Goal: Information Seeking & Learning: Learn about a topic

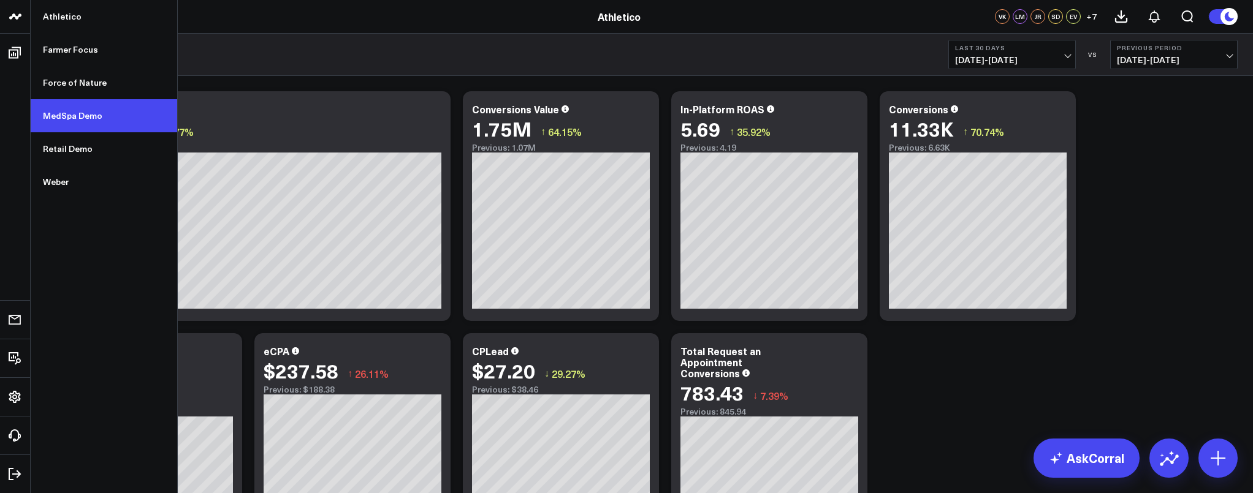
click at [77, 122] on link "MedSpa Demo" at bounding box center [104, 115] width 146 height 33
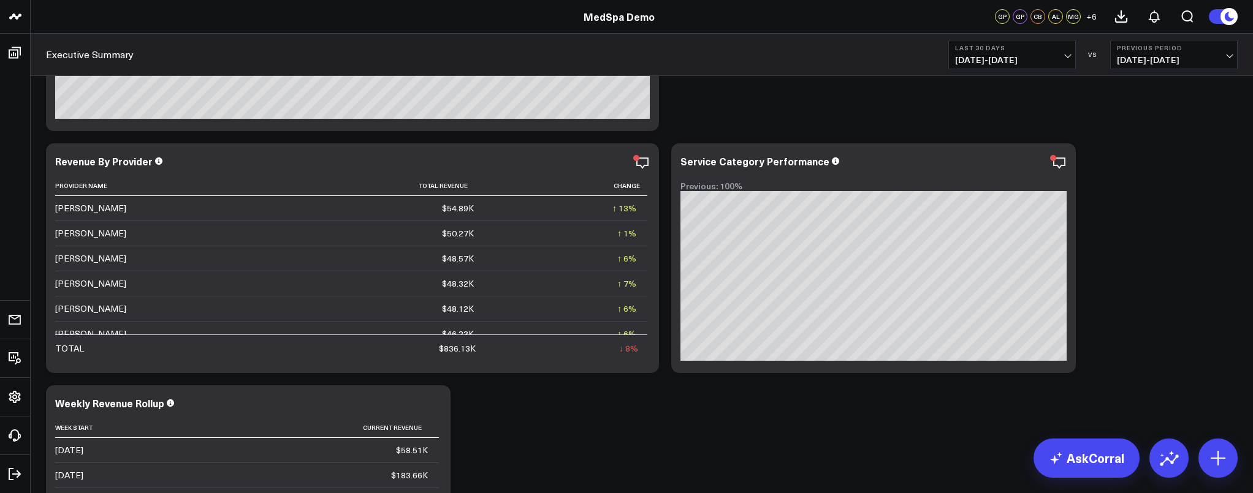
scroll to position [482, 0]
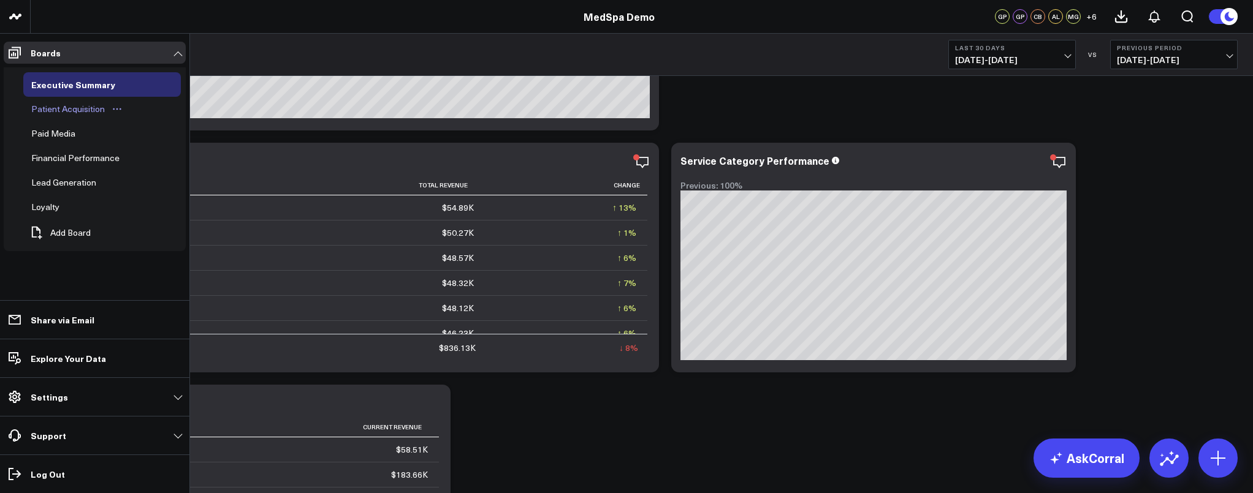
click at [59, 108] on div "Patient Acquisition" at bounding box center [68, 109] width 80 height 15
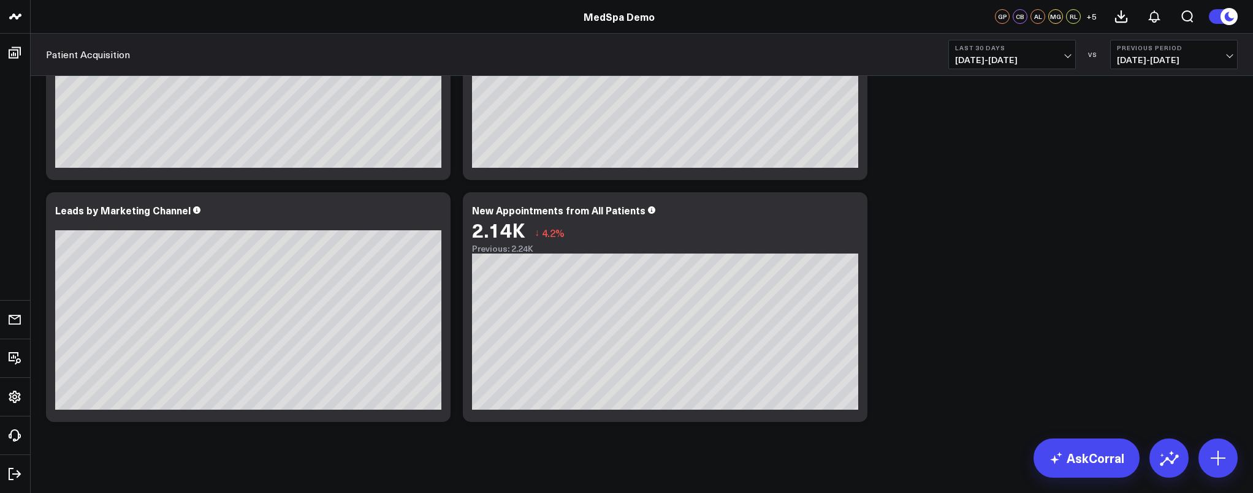
scroll to position [392, 0]
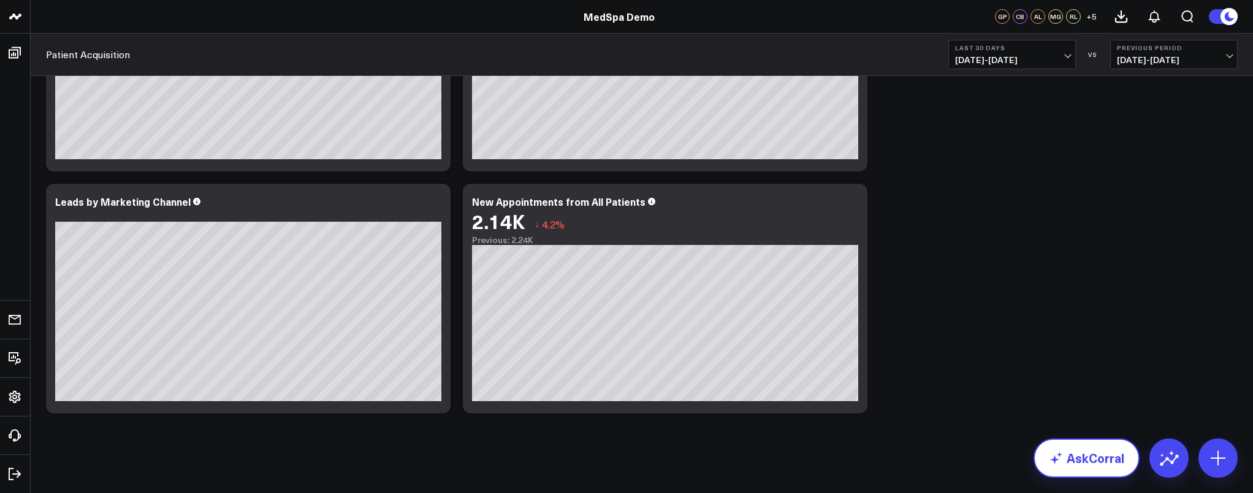
click at [1066, 444] on link "AskCorral" at bounding box center [1086, 458] width 106 height 39
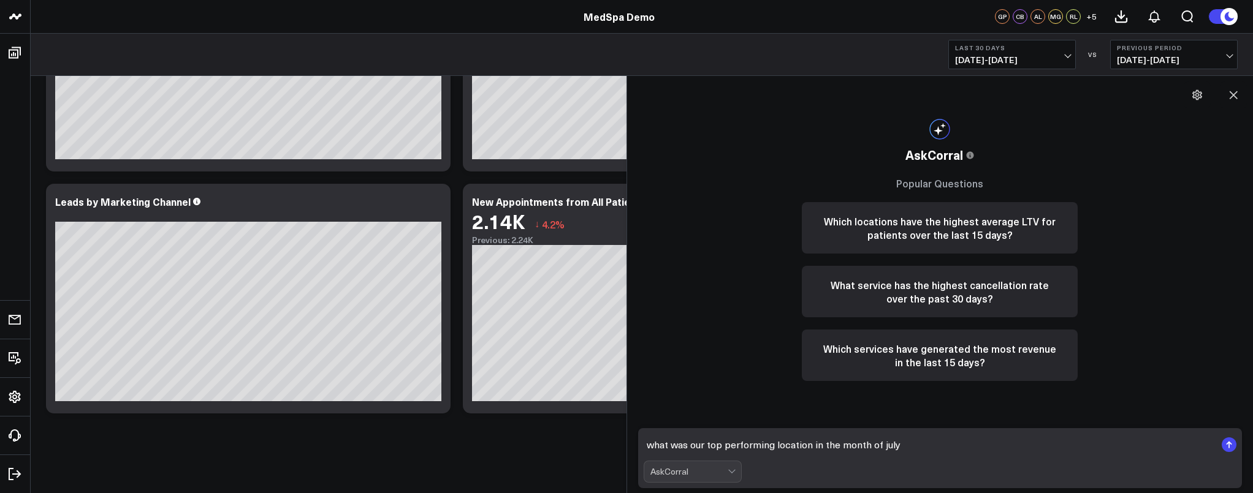
type textarea "what was our top performing location in the month of july?"
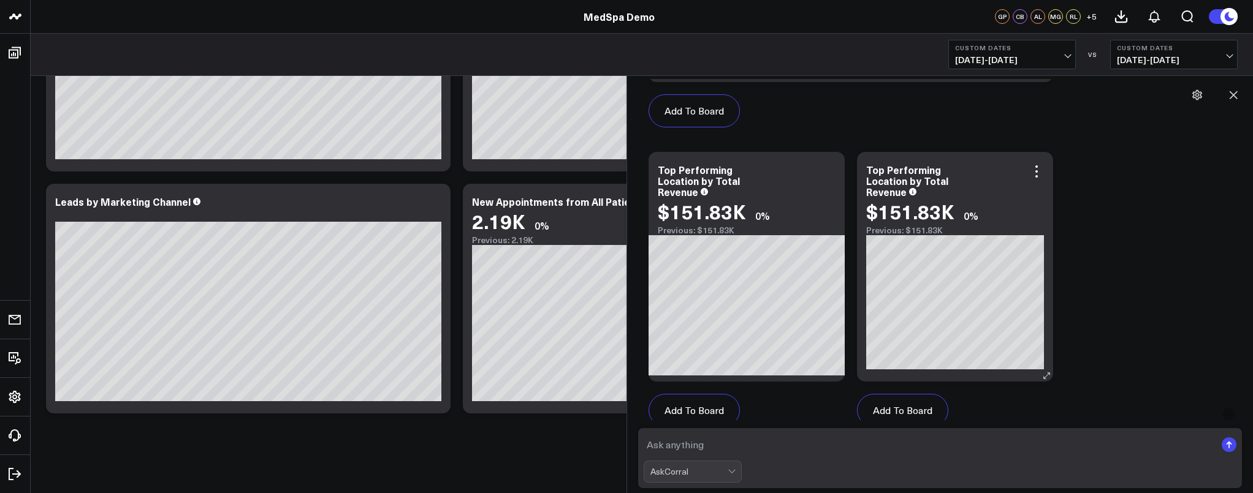
scroll to position [923, 0]
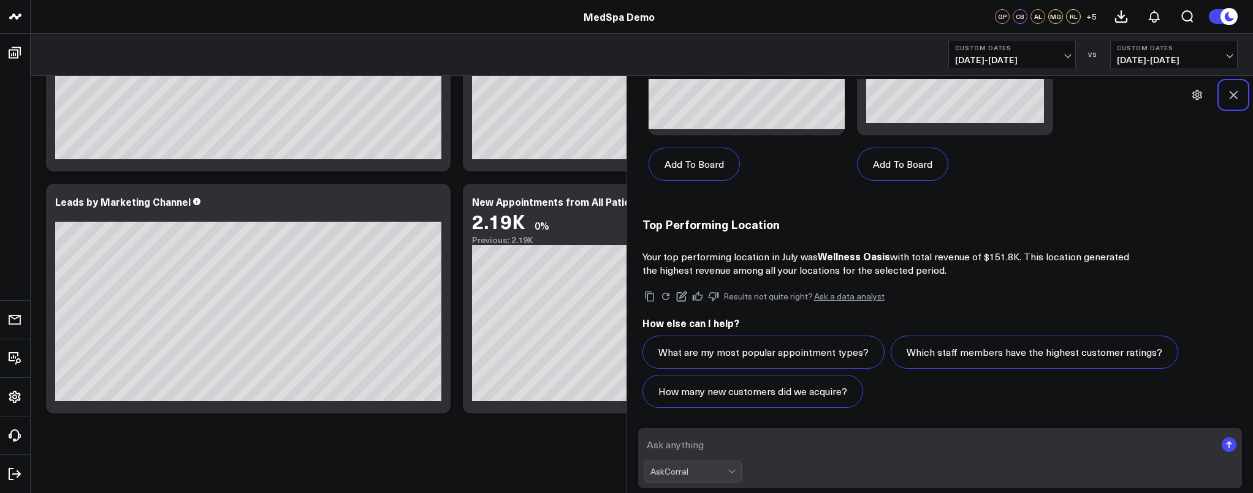
drag, startPoint x: 1236, startPoint y: 93, endPoint x: 1221, endPoint y: 111, distance: 23.1
click at [1235, 94] on icon at bounding box center [1233, 95] width 12 height 12
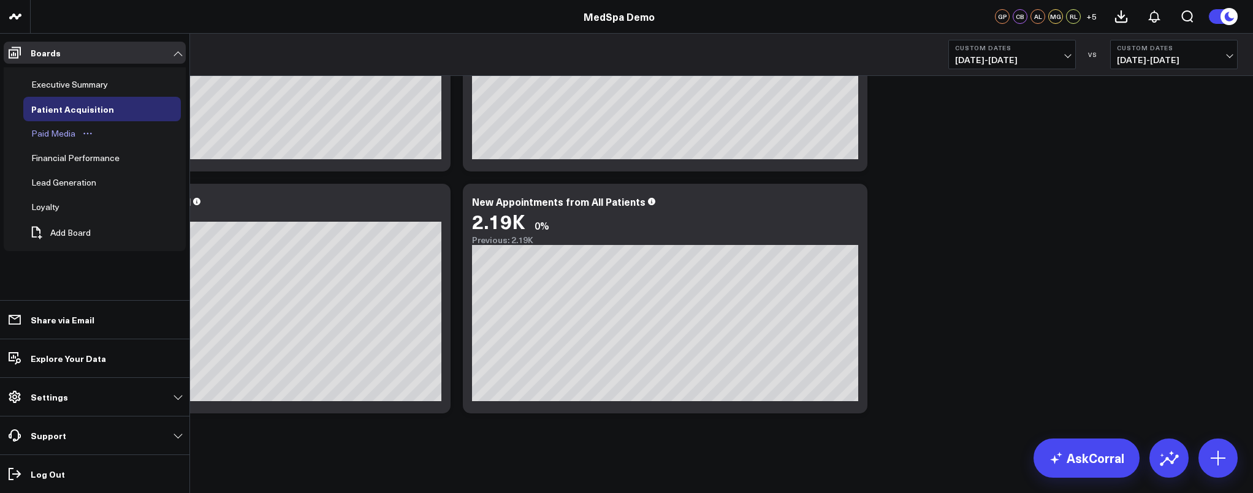
click at [59, 136] on div "Paid Media" at bounding box center [53, 133] width 50 height 15
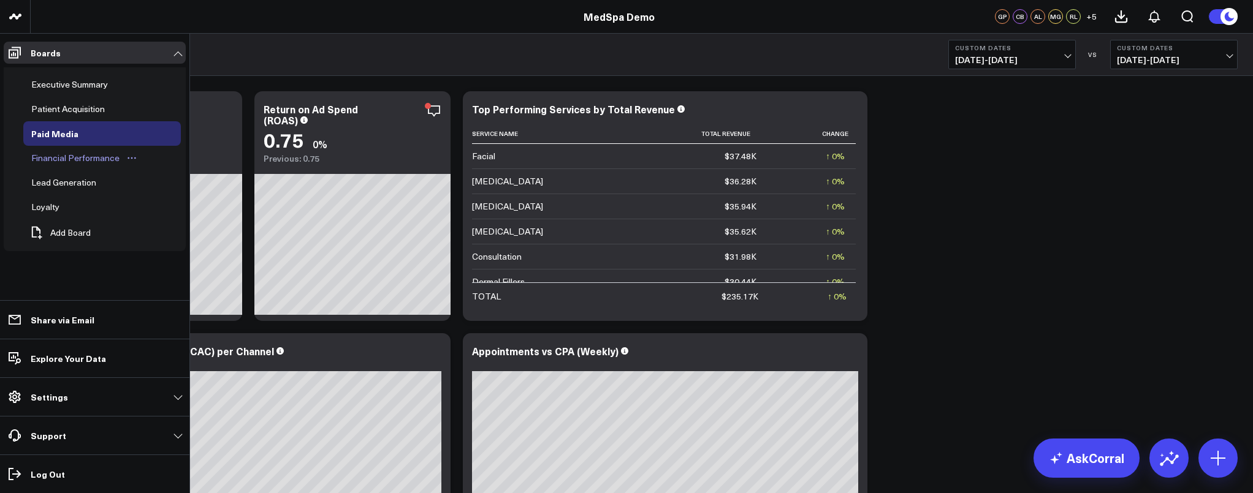
click at [98, 161] on div "Financial Performance" at bounding box center [75, 158] width 94 height 15
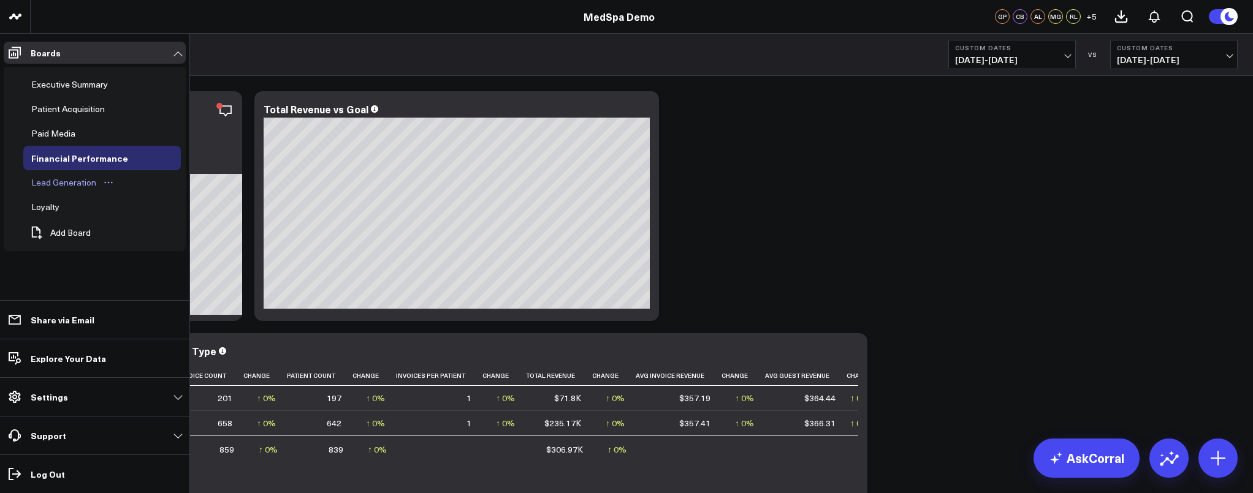
click at [67, 186] on div "Lead Generation" at bounding box center [63, 182] width 71 height 15
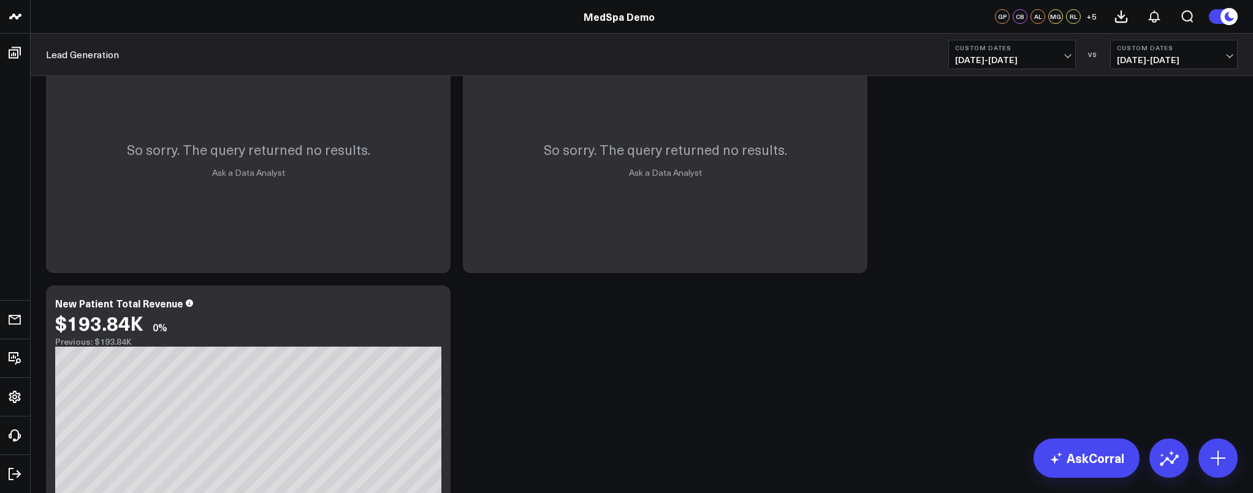
scroll to position [634, 0]
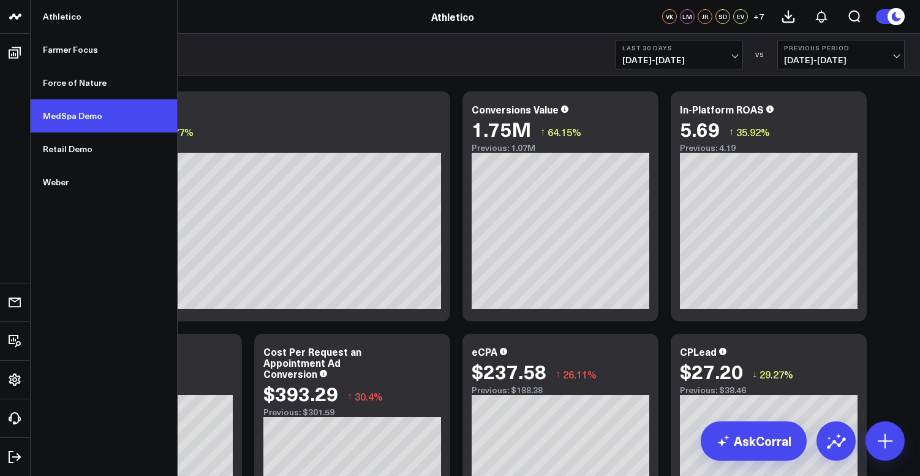
click at [78, 121] on link "MedSpa Demo" at bounding box center [104, 115] width 146 height 33
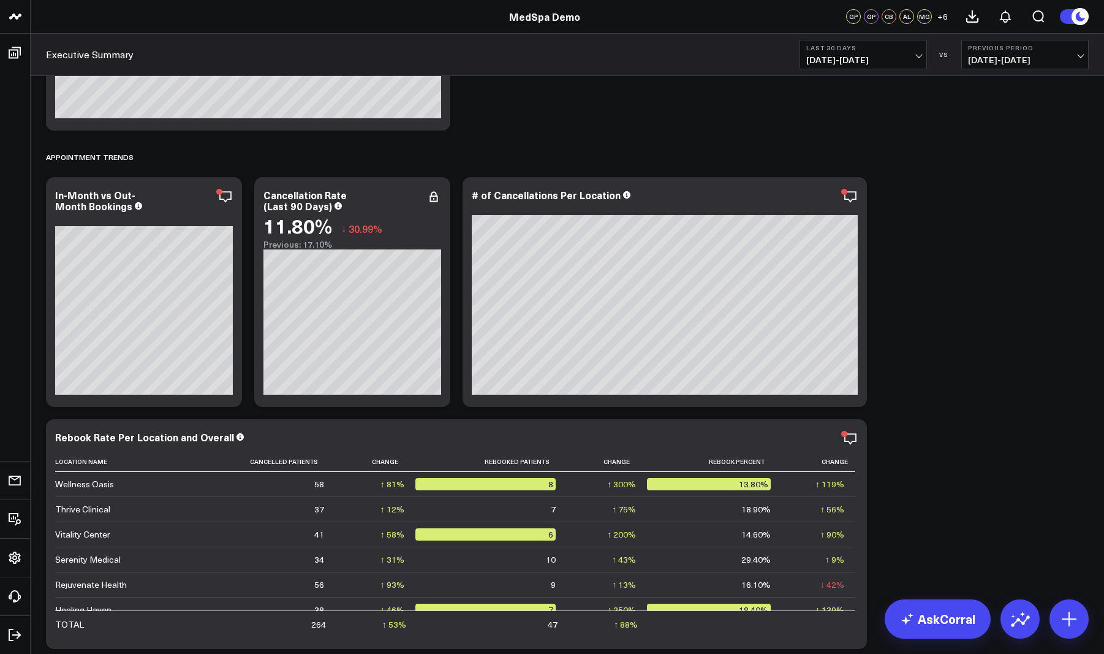
scroll to position [1590, 0]
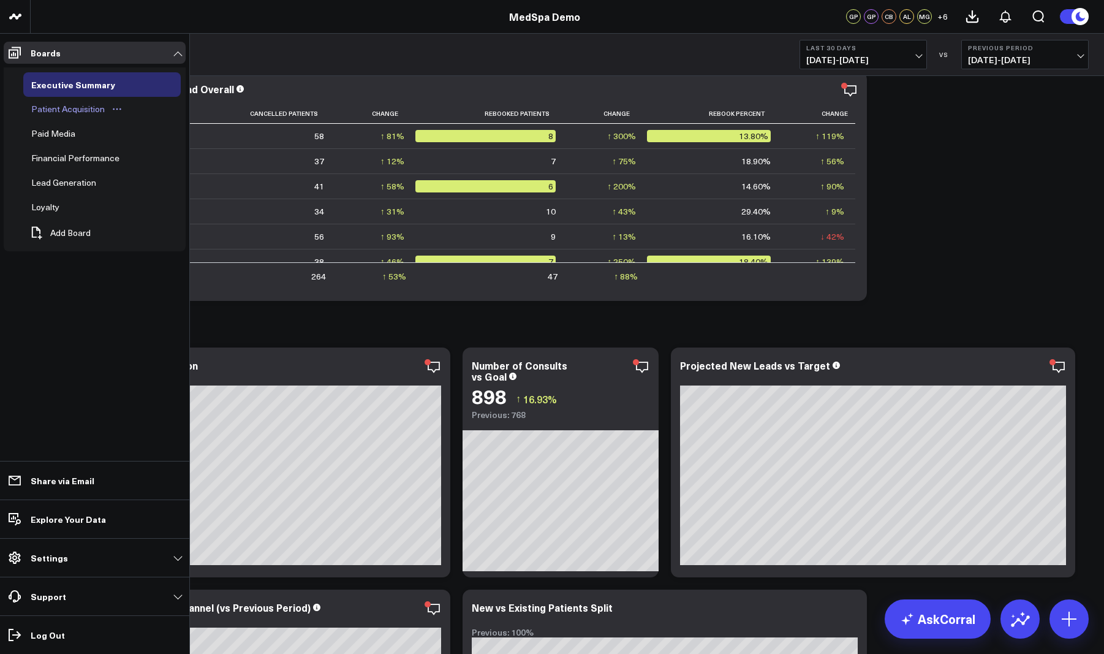
click at [57, 115] on div "Patient Acquisition" at bounding box center [68, 109] width 80 height 15
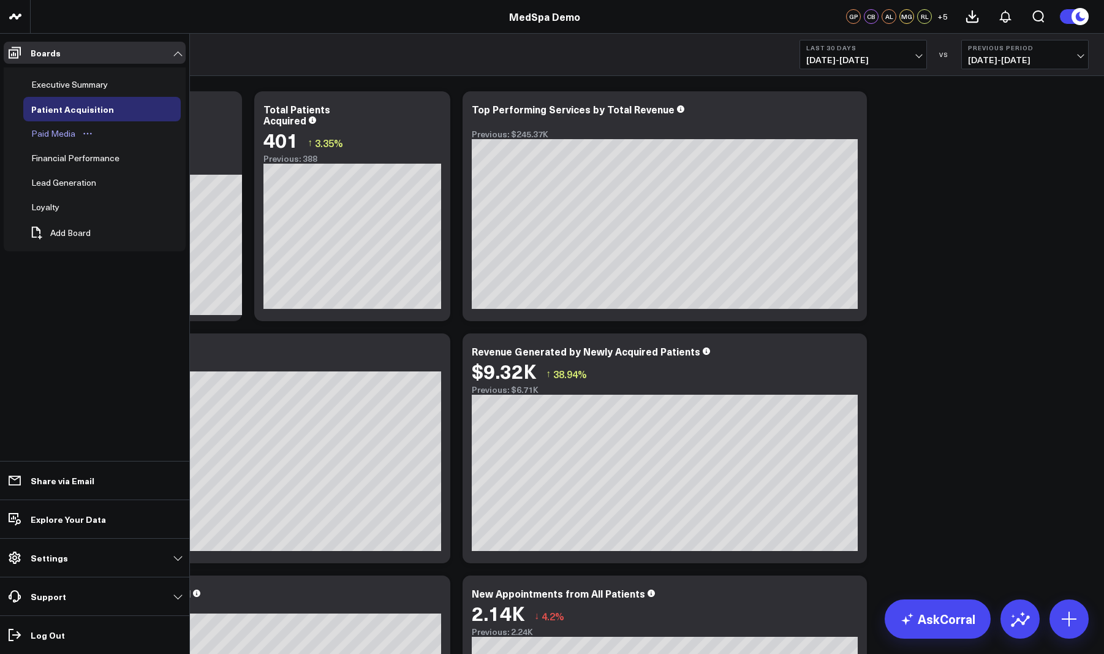
click at [65, 140] on div "Paid Media" at bounding box center [53, 133] width 50 height 15
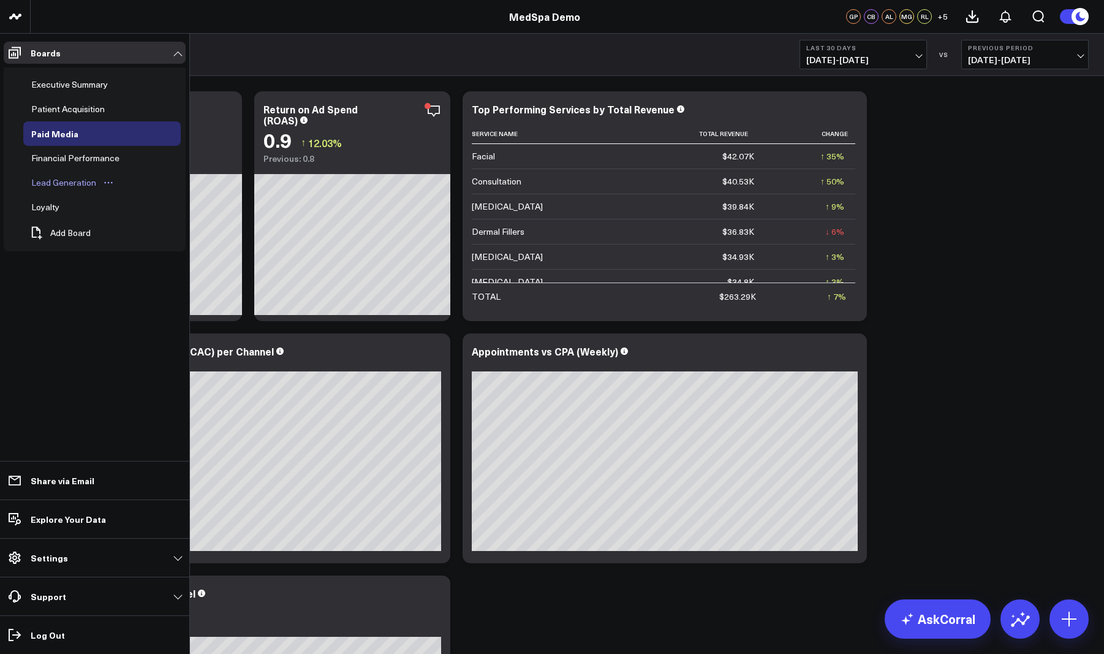
click at [78, 180] on div "Lead Generation" at bounding box center [63, 182] width 71 height 15
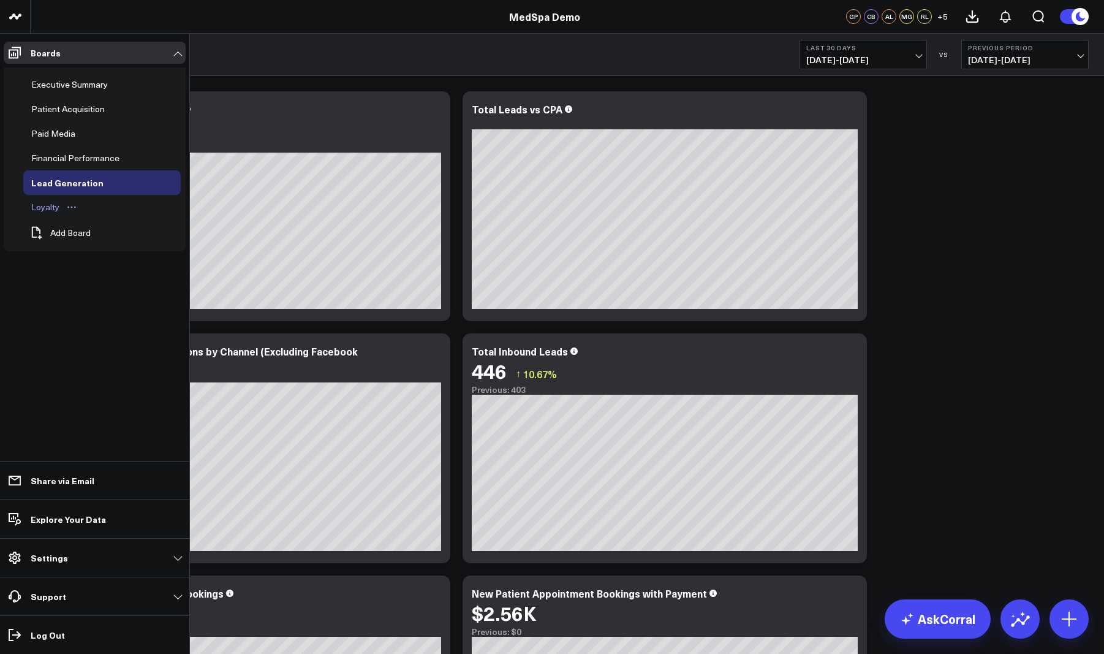
click at [53, 207] on div "Loyalty" at bounding box center [45, 207] width 34 height 15
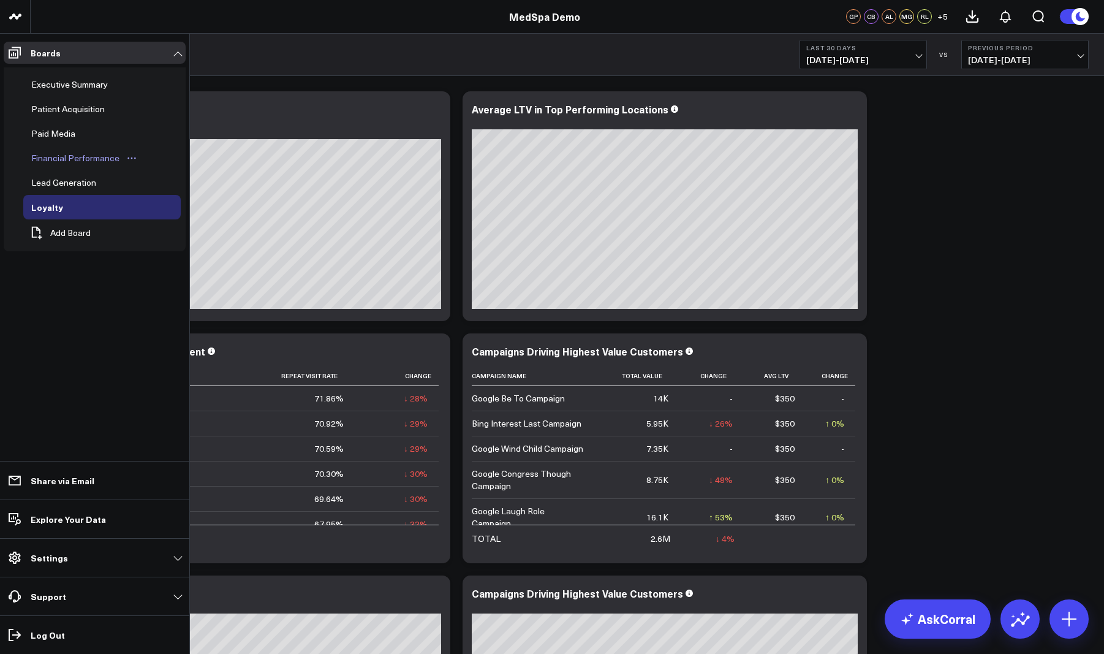
click at [80, 165] on div "Financial Performance" at bounding box center [75, 158] width 94 height 15
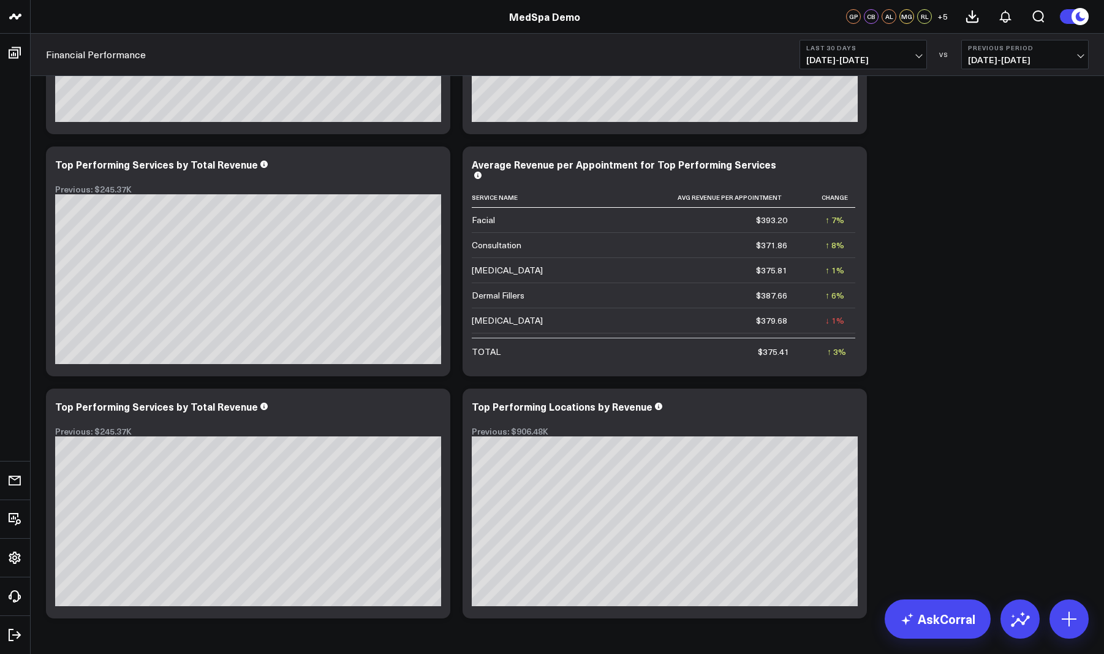
scroll to position [1476, 0]
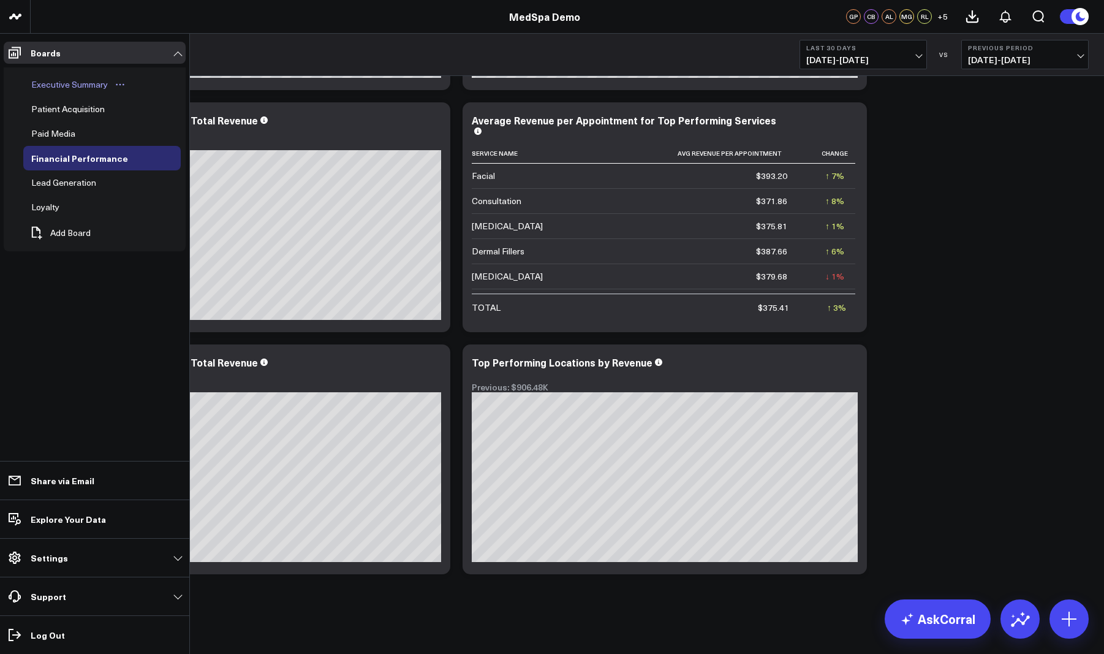
click at [65, 84] on div "Executive Summary" at bounding box center [69, 84] width 83 height 15
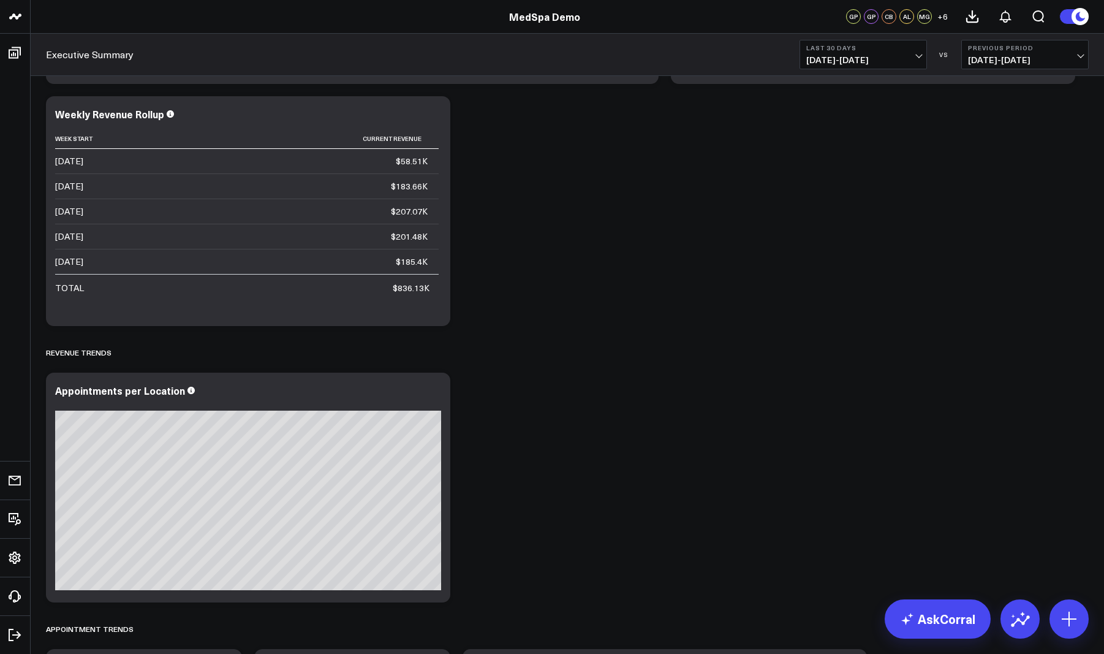
scroll to position [798, 0]
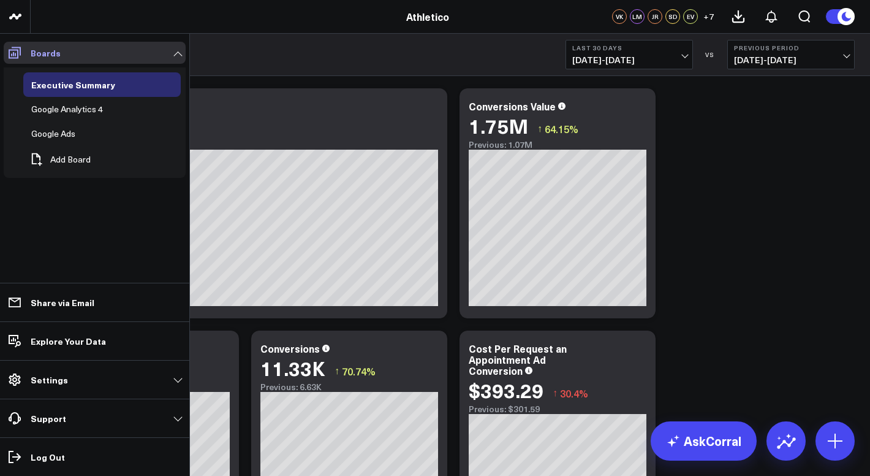
click at [13, 55] on icon at bounding box center [15, 53] width 12 height 12
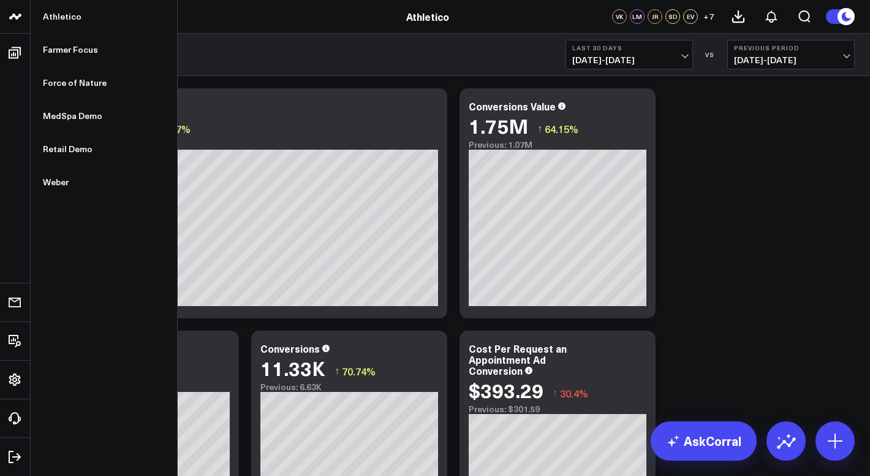
click at [20, 13] on icon at bounding box center [15, 16] width 15 height 15
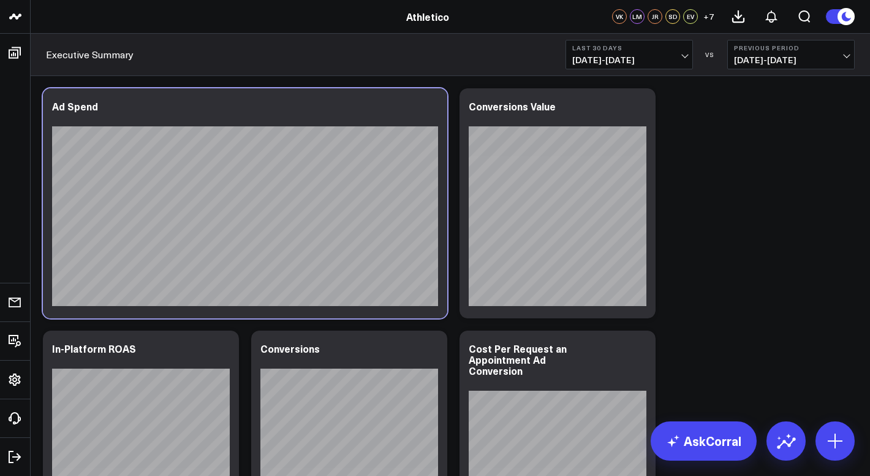
click at [65, 150] on div at bounding box center [245, 216] width 386 height 180
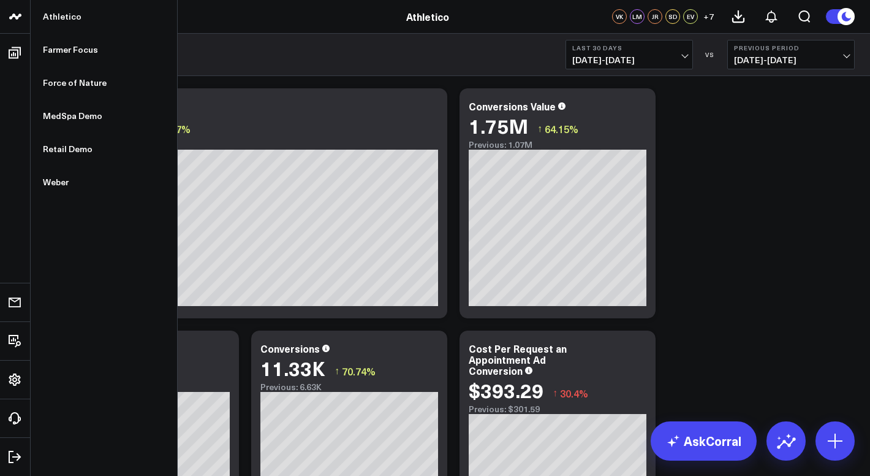
click at [21, 20] on icon at bounding box center [15, 16] width 15 height 15
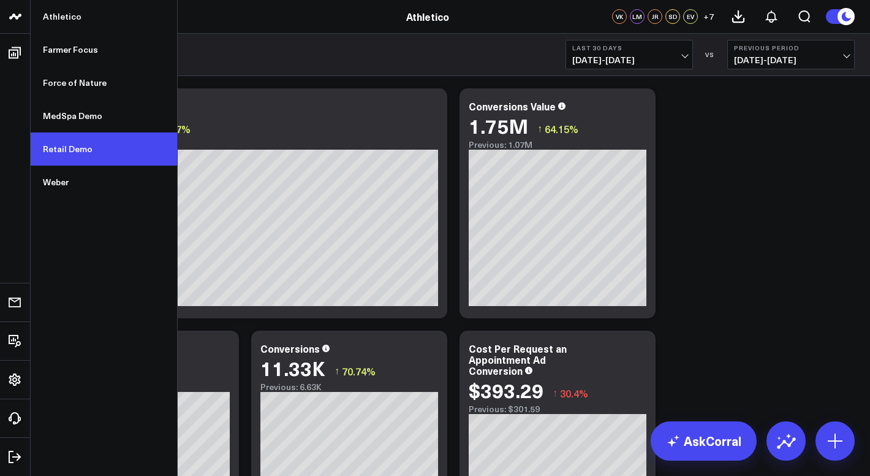
click at [56, 144] on link "Retail Demo" at bounding box center [104, 148] width 146 height 33
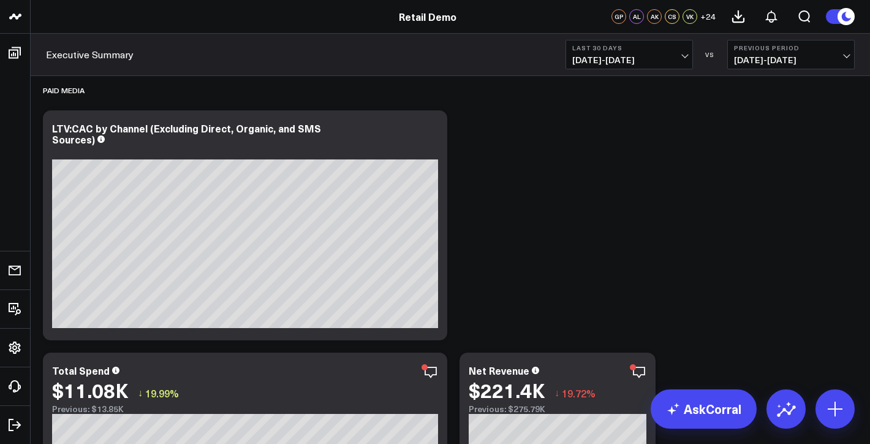
scroll to position [367, 0]
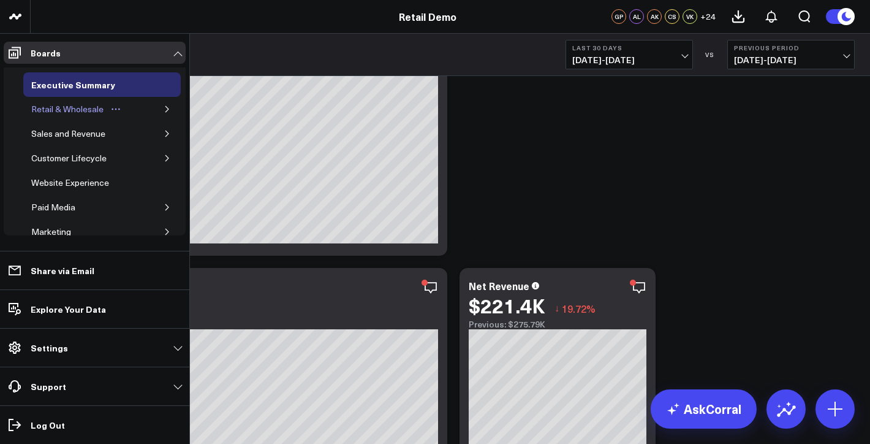
click at [75, 106] on div "Retail & Wholesale" at bounding box center [67, 109] width 78 height 15
click at [164, 109] on icon "button" at bounding box center [167, 108] width 7 height 7
click at [53, 156] on div "Retail" at bounding box center [51, 158] width 28 height 15
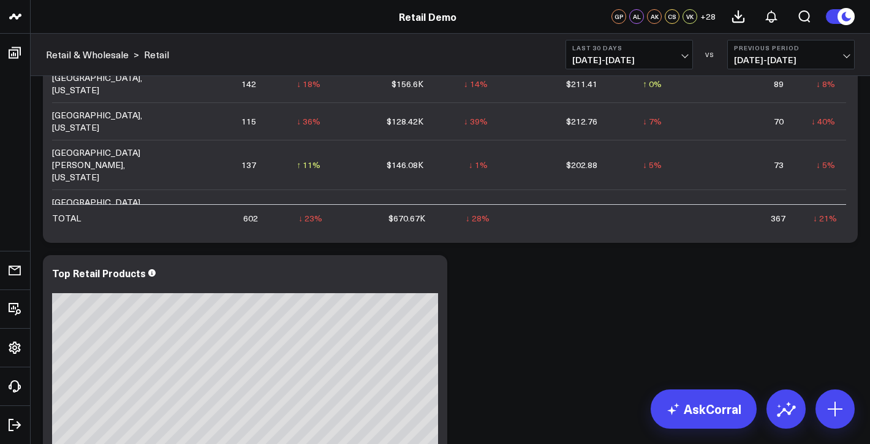
scroll to position [896, 0]
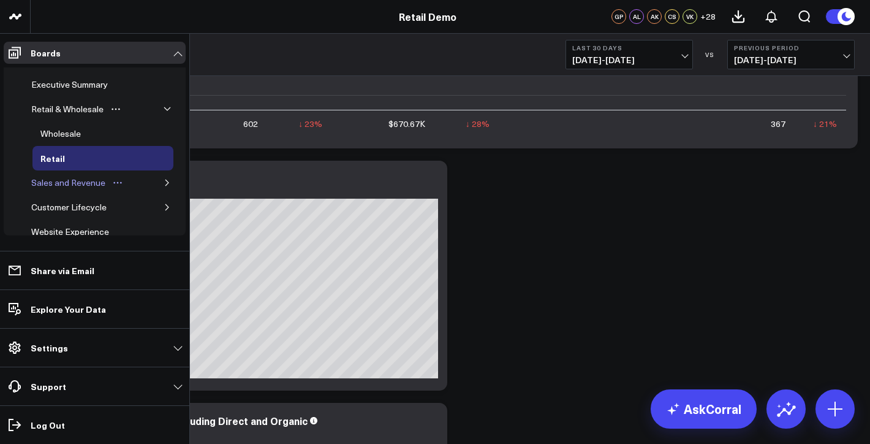
click at [69, 185] on div "Sales and Revenue" at bounding box center [68, 182] width 80 height 15
click at [164, 181] on icon "button" at bounding box center [167, 182] width 7 height 7
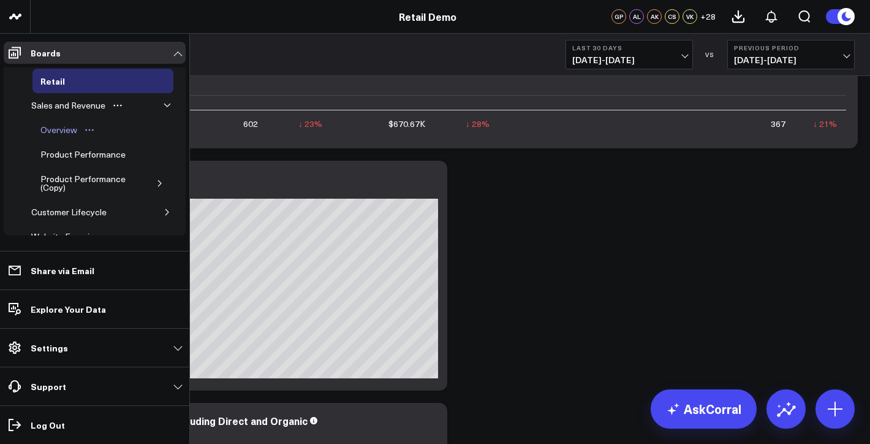
scroll to position [86, 0]
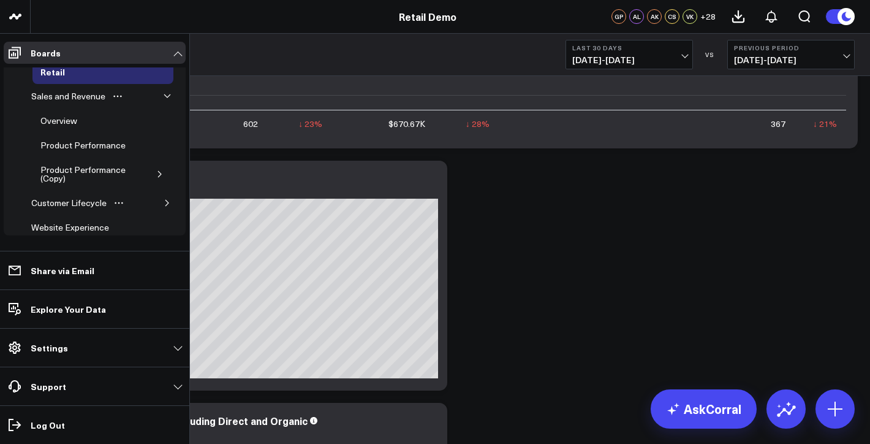
click at [164, 202] on icon "button" at bounding box center [167, 202] width 7 height 7
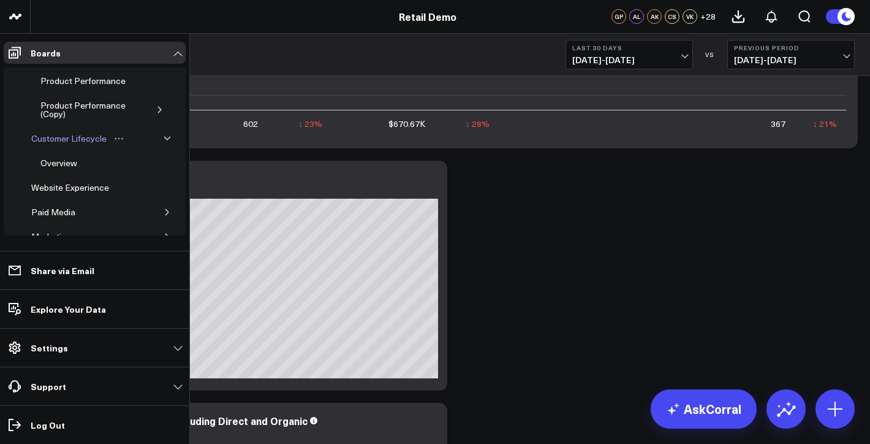
scroll to position [154, 0]
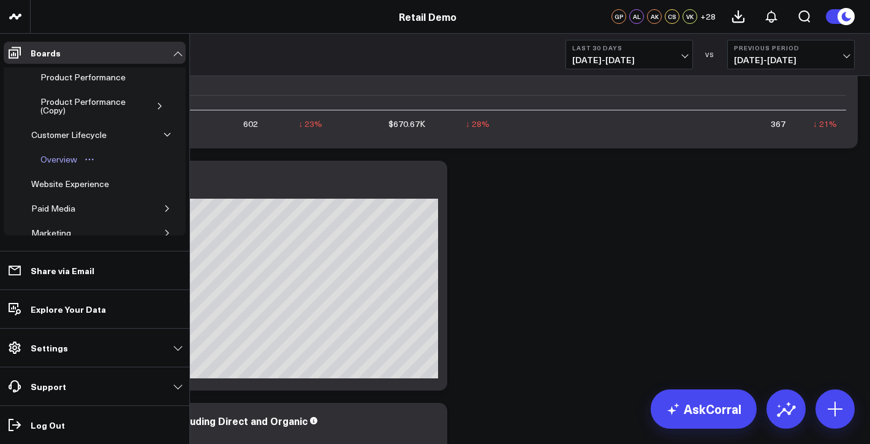
click at [61, 159] on div "Overview" at bounding box center [58, 159] width 43 height 15
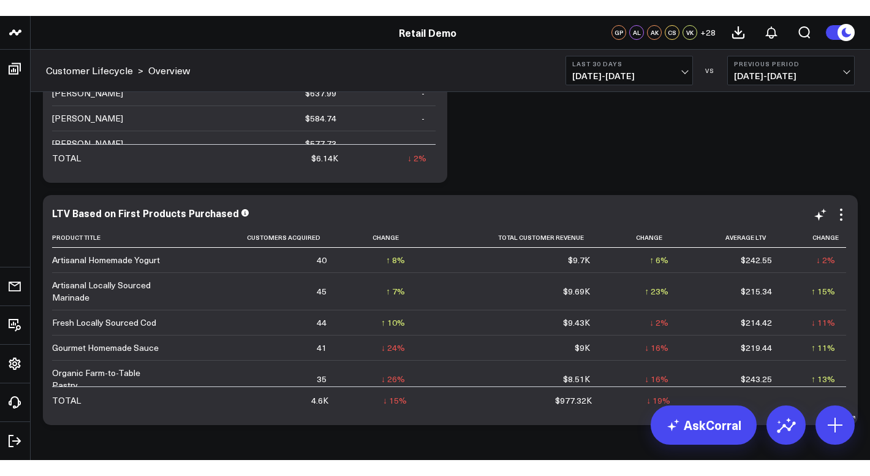
scroll to position [216, 0]
